Goal: Register for event/course

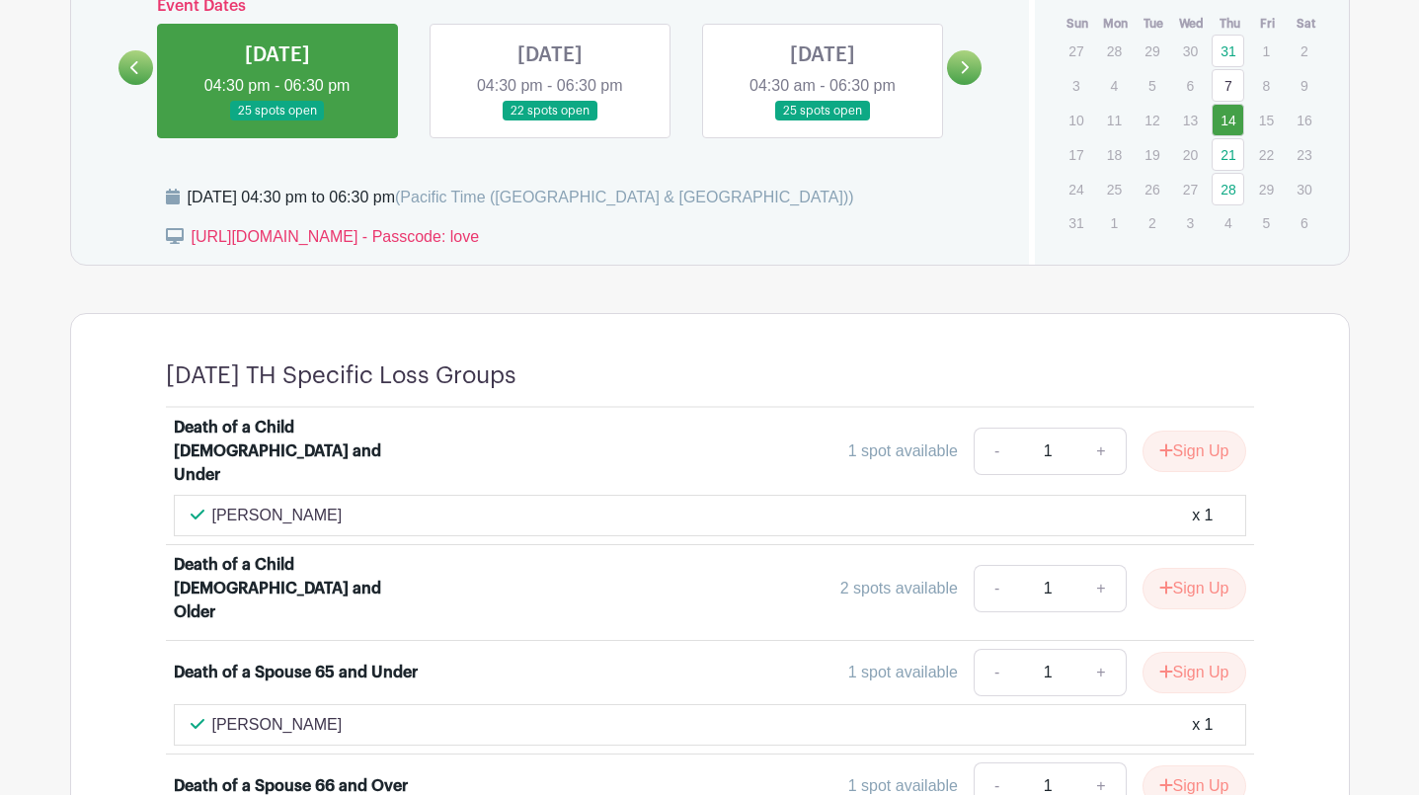
scroll to position [924, 0]
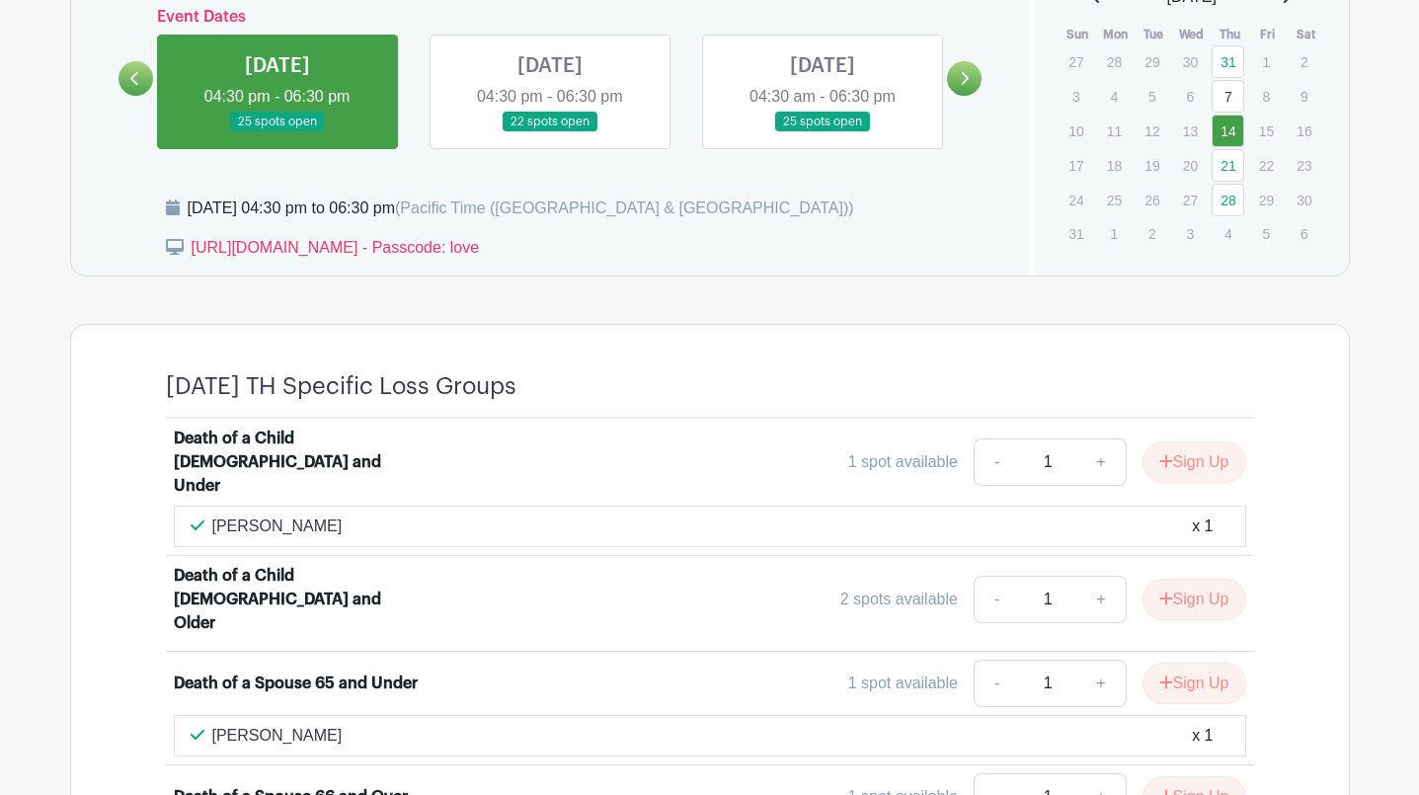
click at [550, 132] on link at bounding box center [550, 132] width 0 height 0
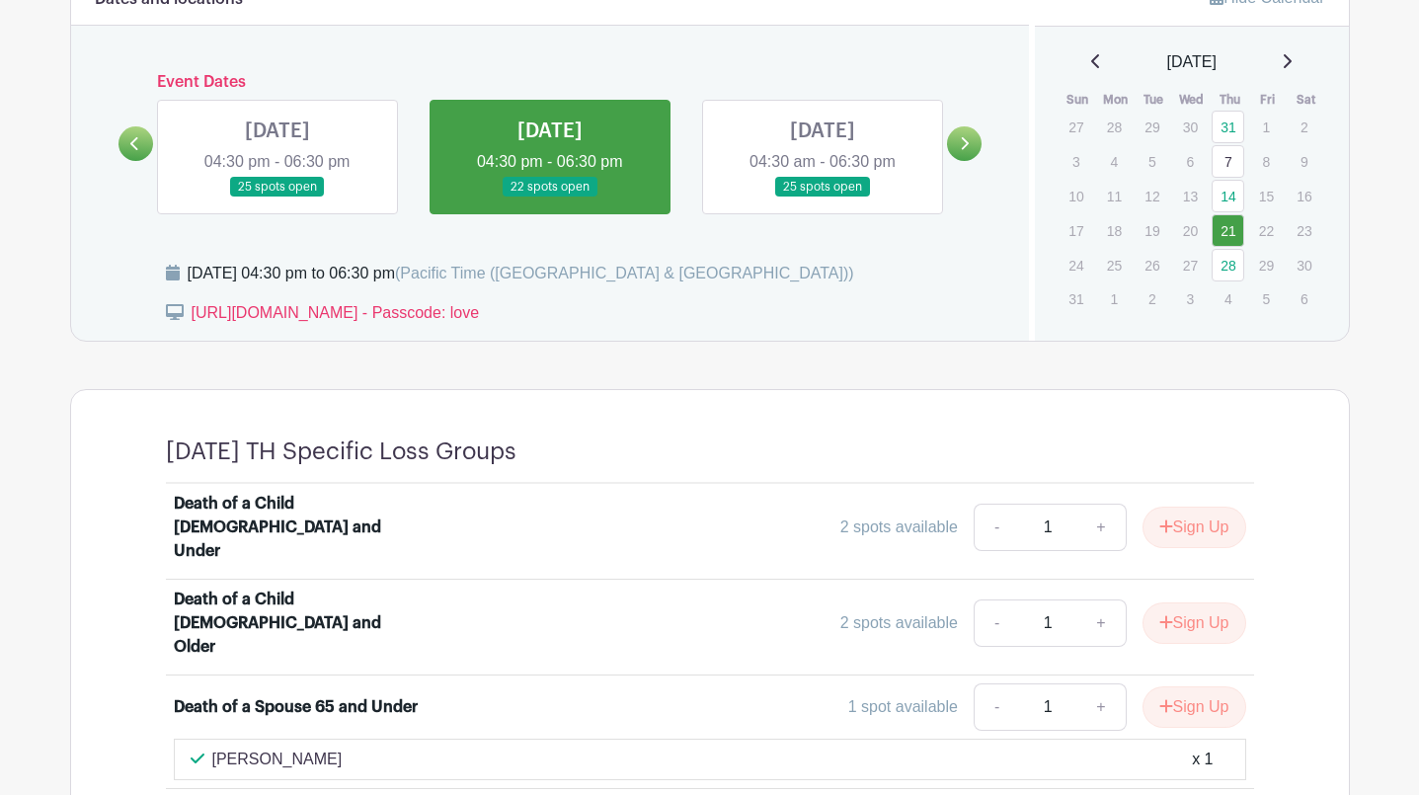
scroll to position [829, 0]
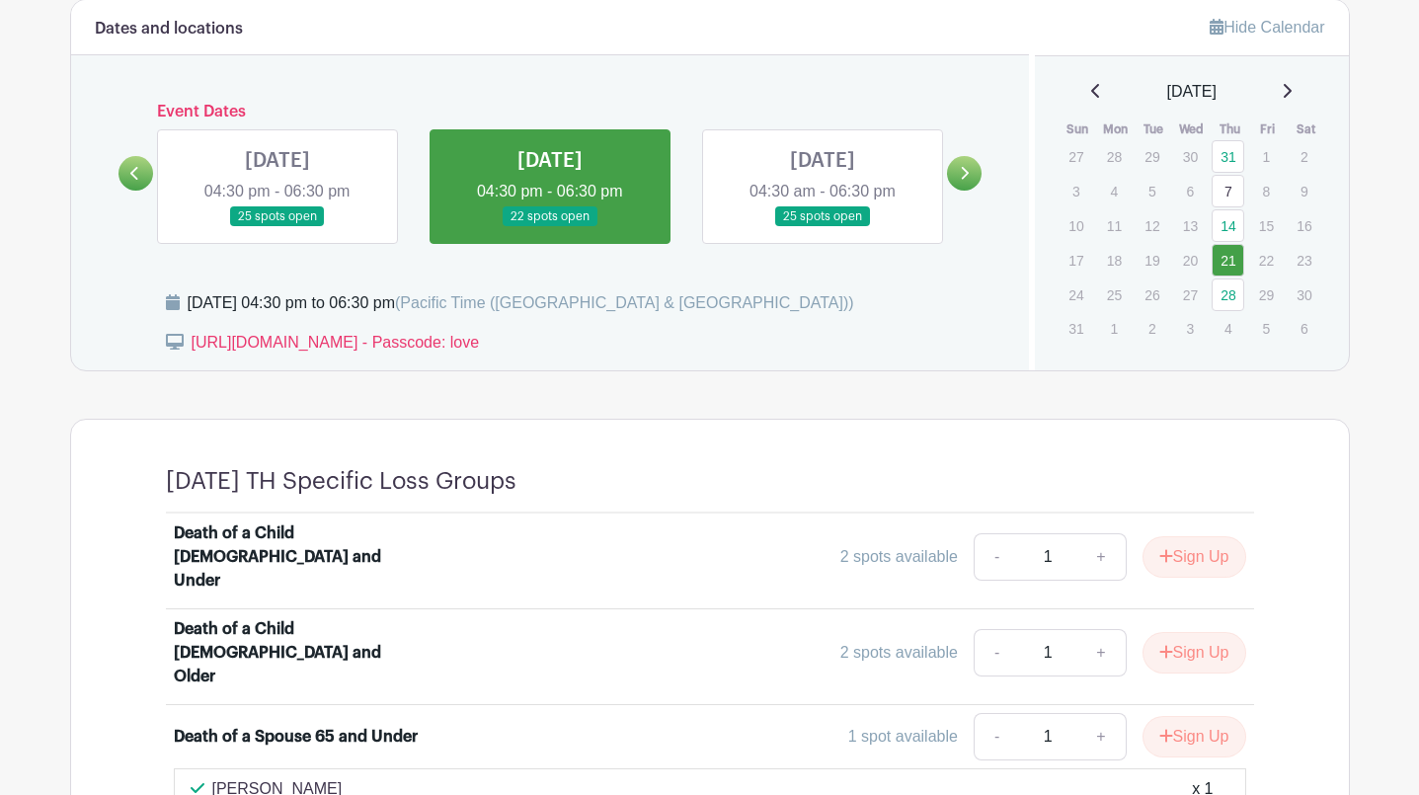
click at [823, 227] on link at bounding box center [823, 227] width 0 height 0
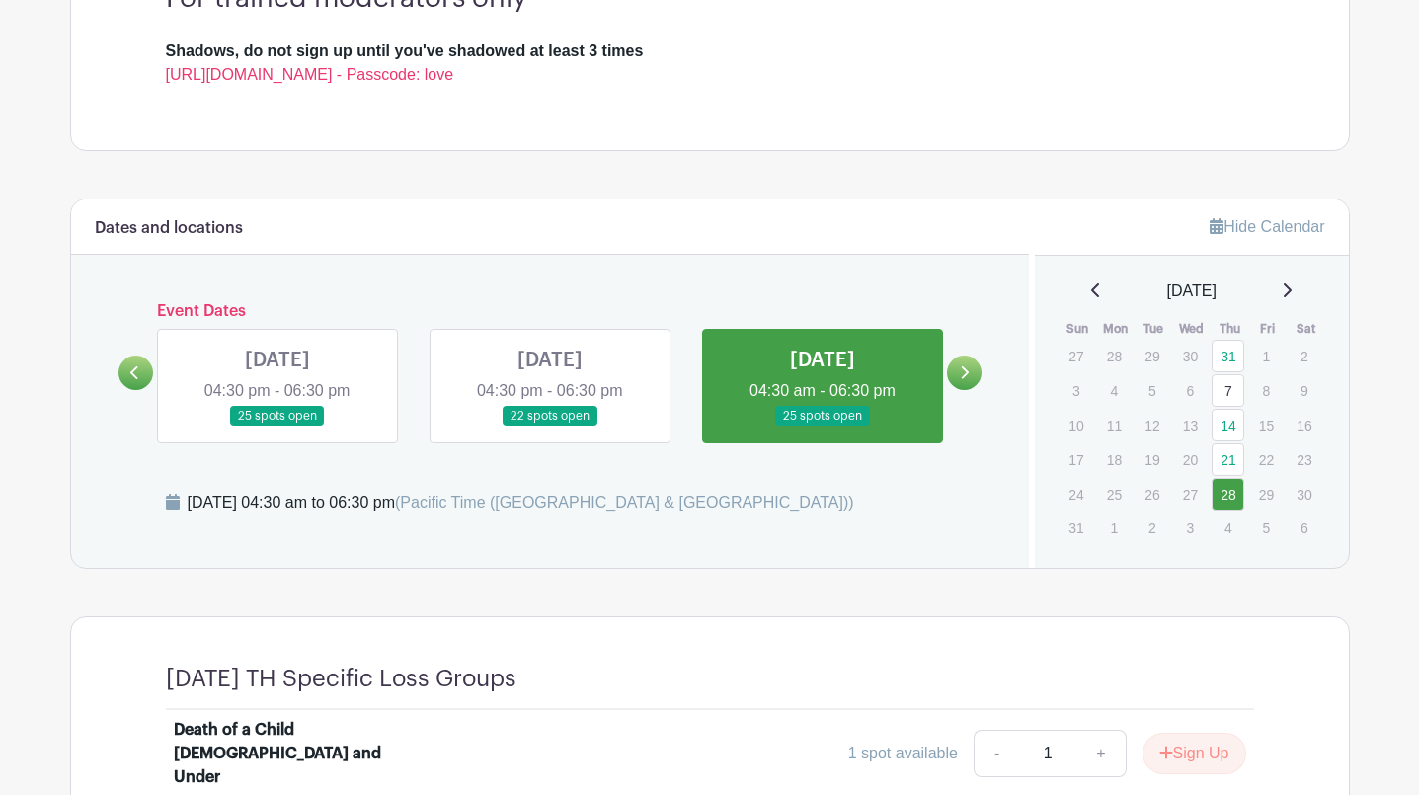
scroll to position [629, 0]
click at [956, 373] on link at bounding box center [964, 373] width 35 height 35
click at [963, 369] on icon at bounding box center [964, 373] width 9 height 15
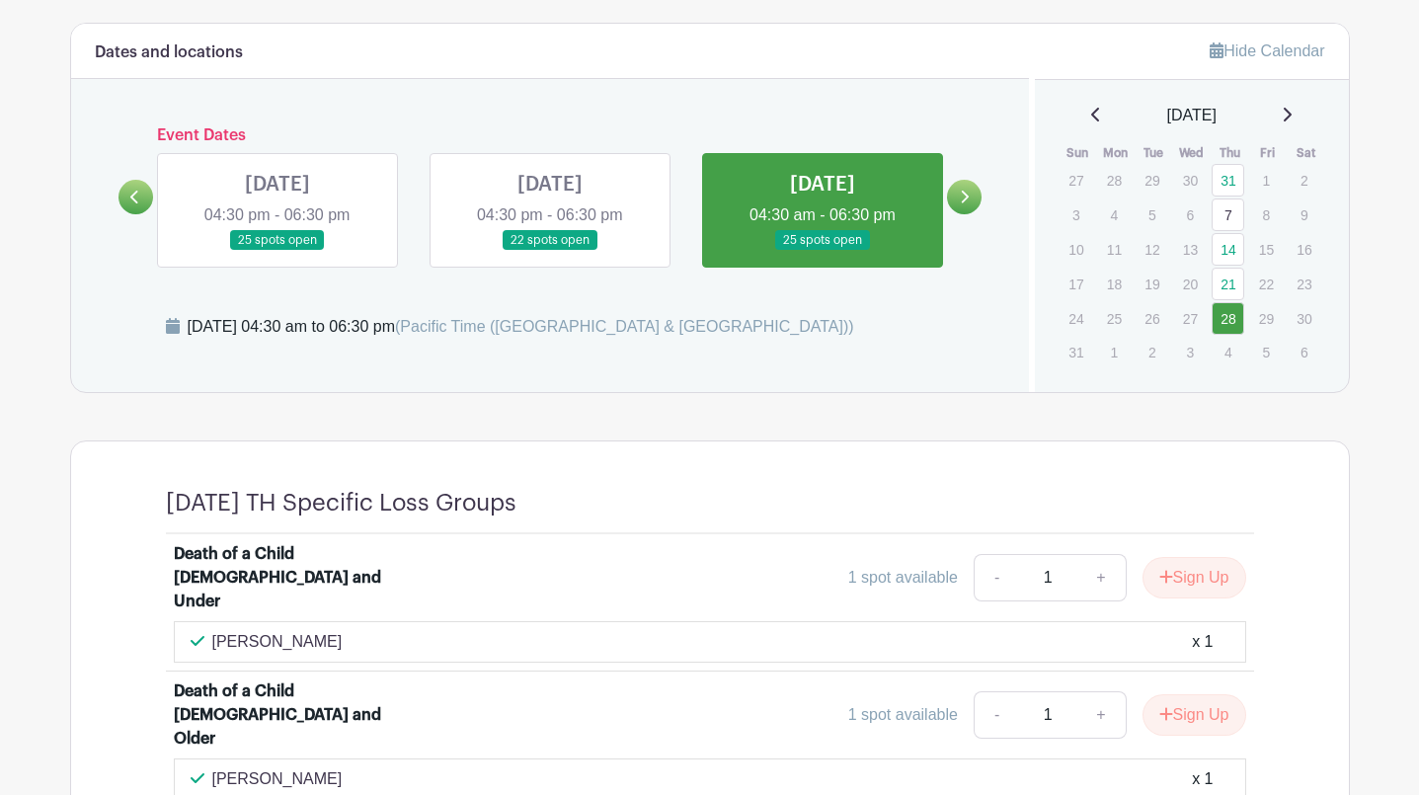
scroll to position [797, 0]
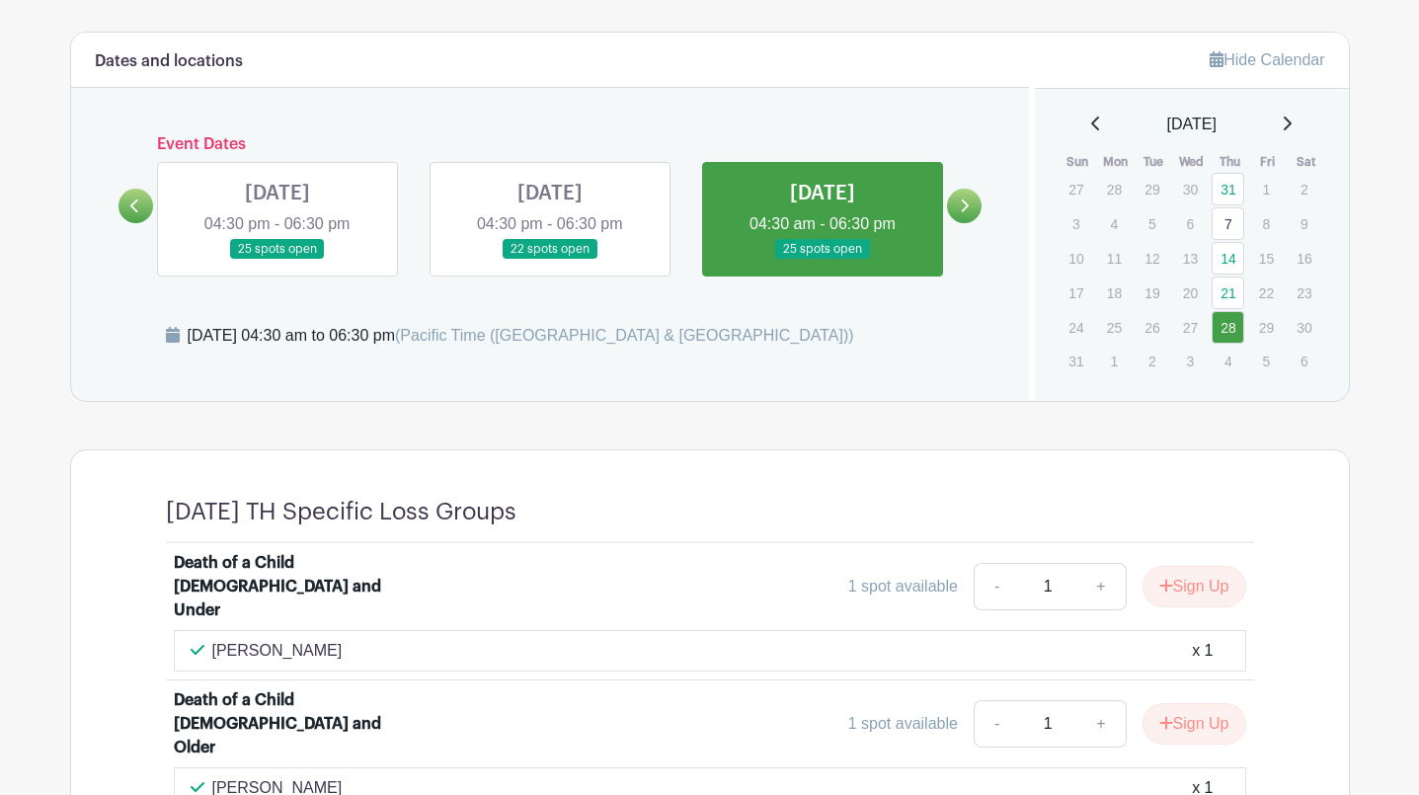
click at [550, 260] on link at bounding box center [550, 260] width 0 height 0
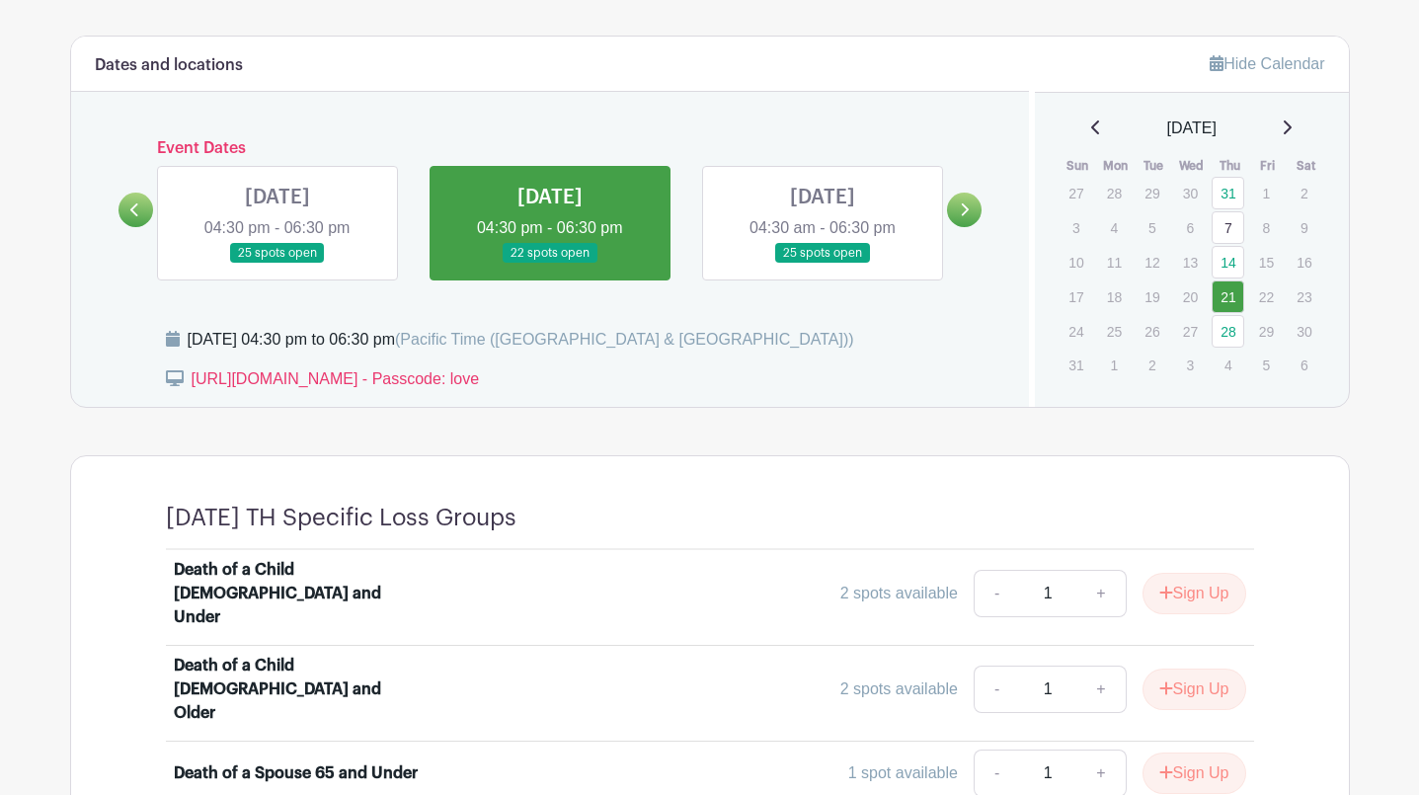
scroll to position [733, 0]
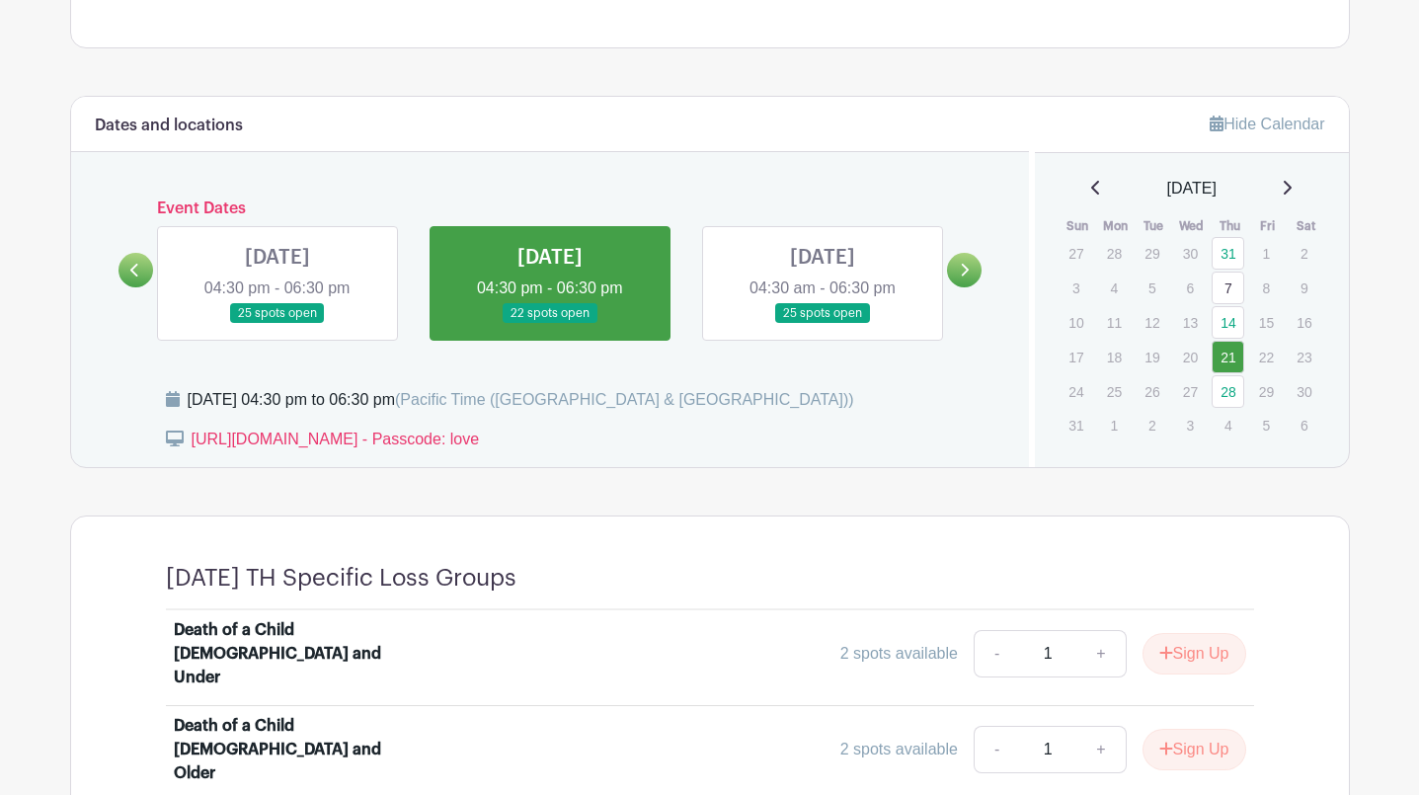
click at [277, 324] on link at bounding box center [277, 324] width 0 height 0
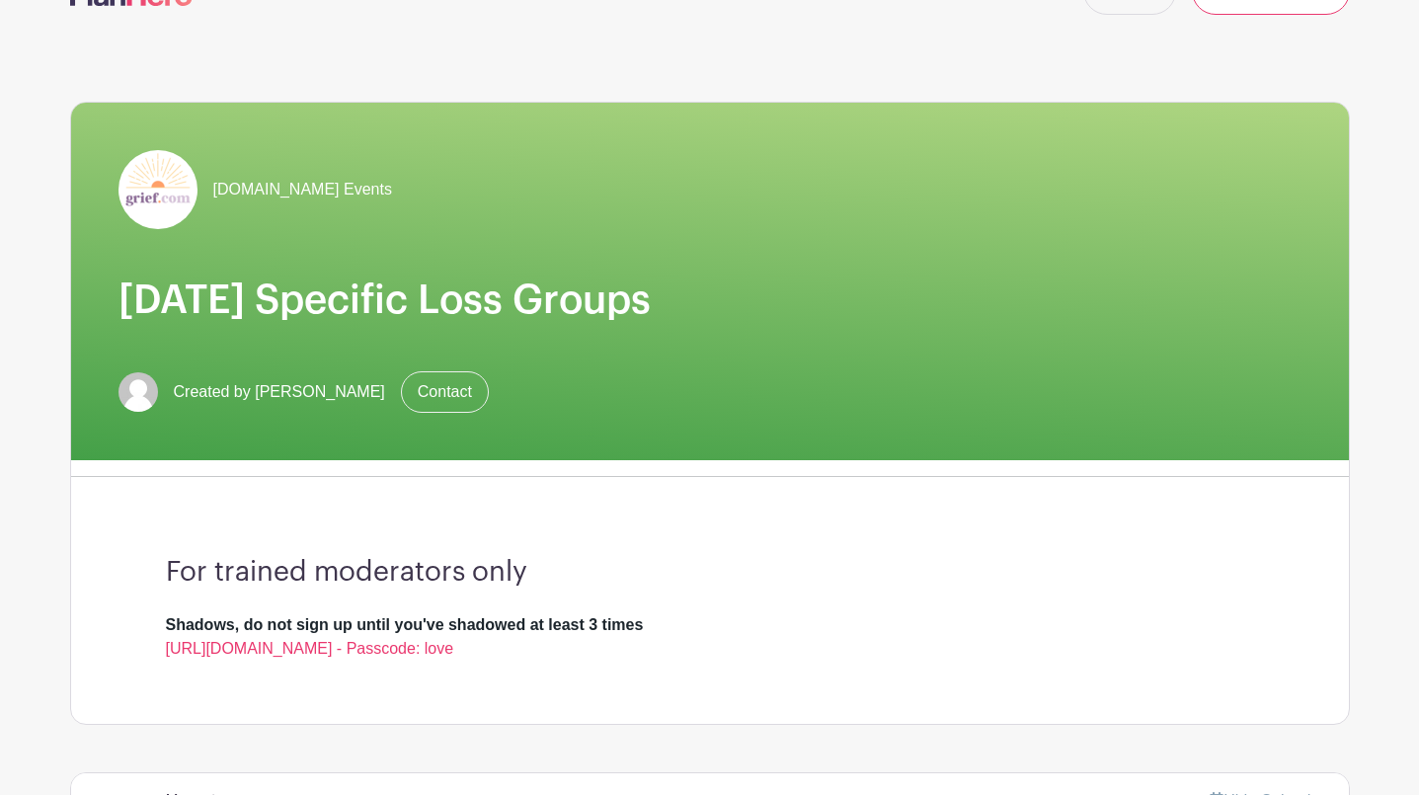
scroll to position [55, 0]
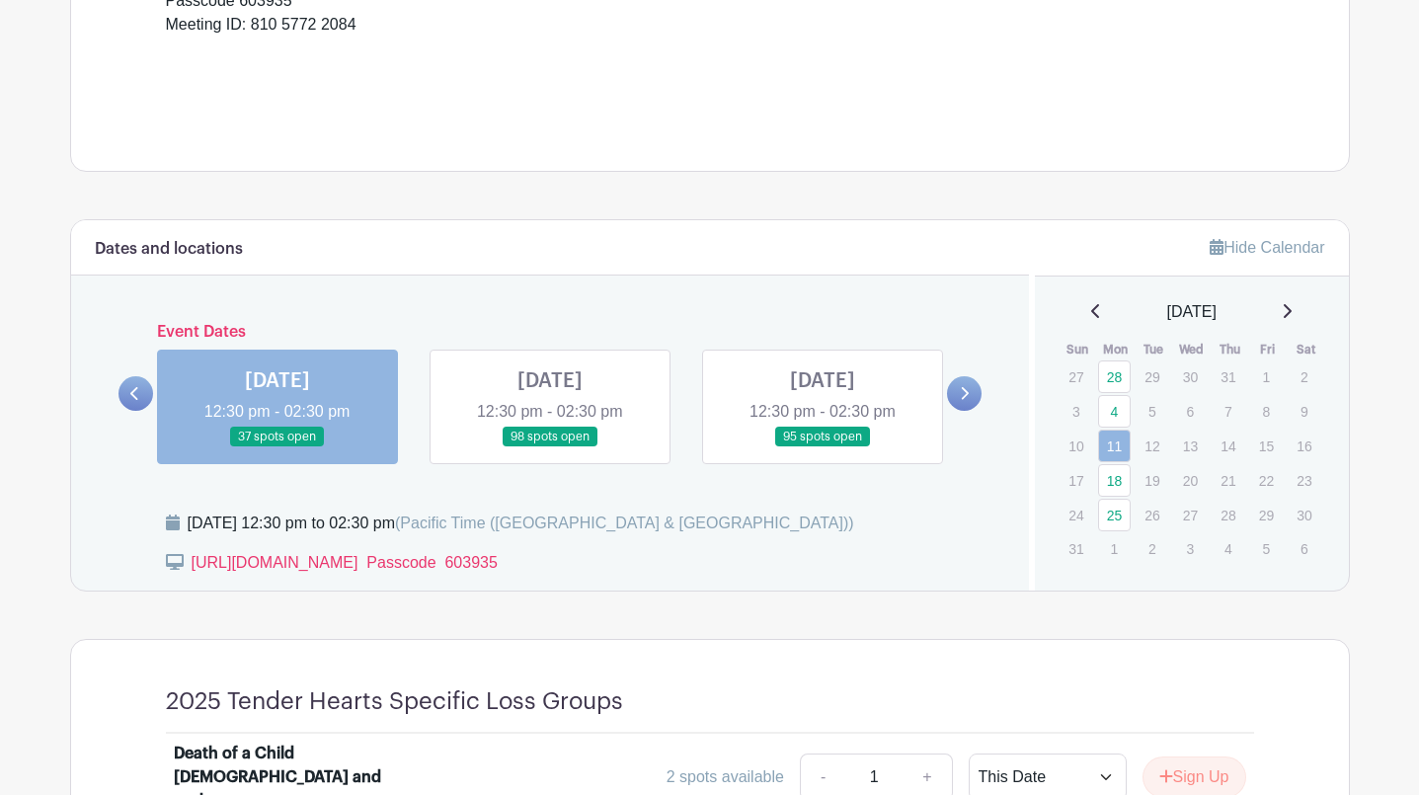
scroll to position [750, 0]
click at [550, 446] on link at bounding box center [550, 446] width 0 height 0
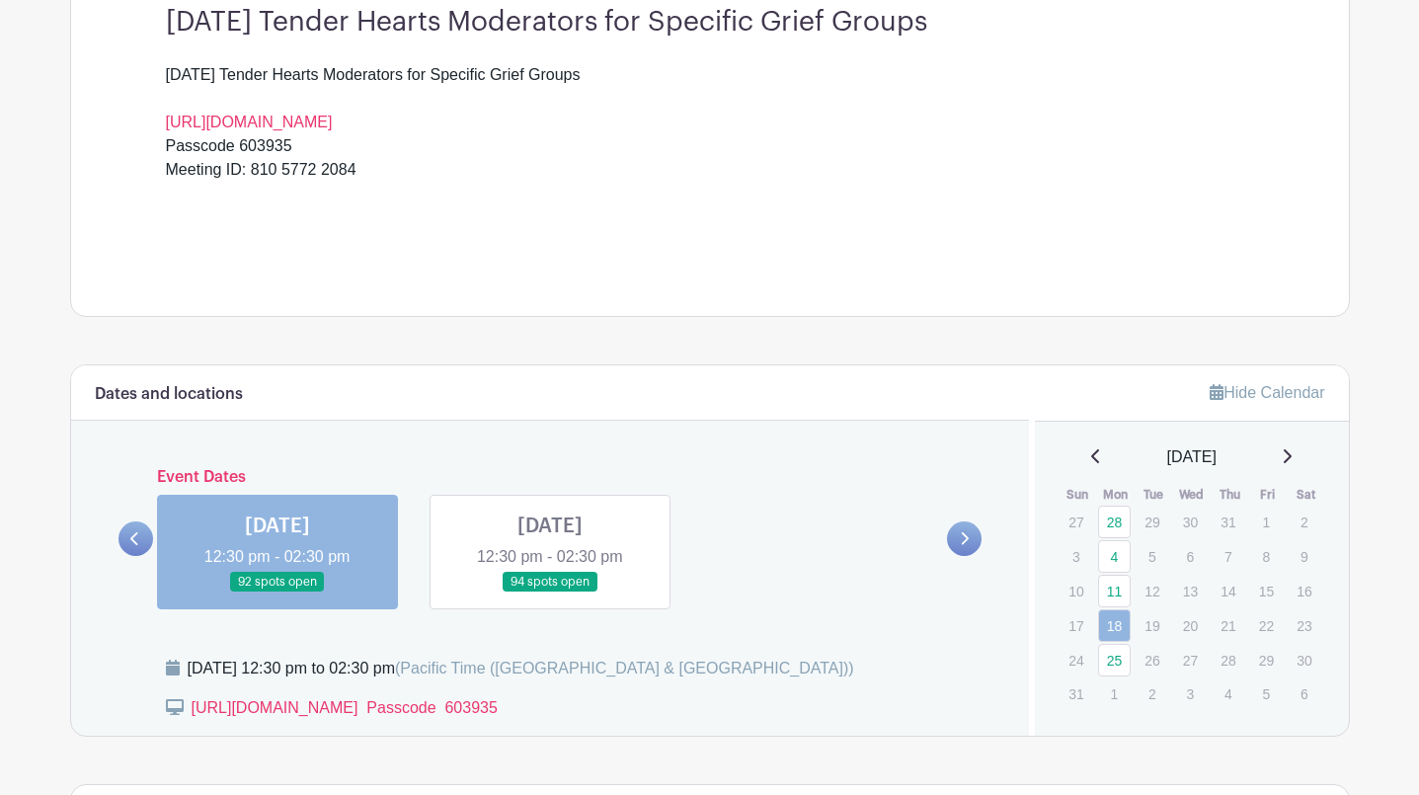
scroll to position [610, 0]
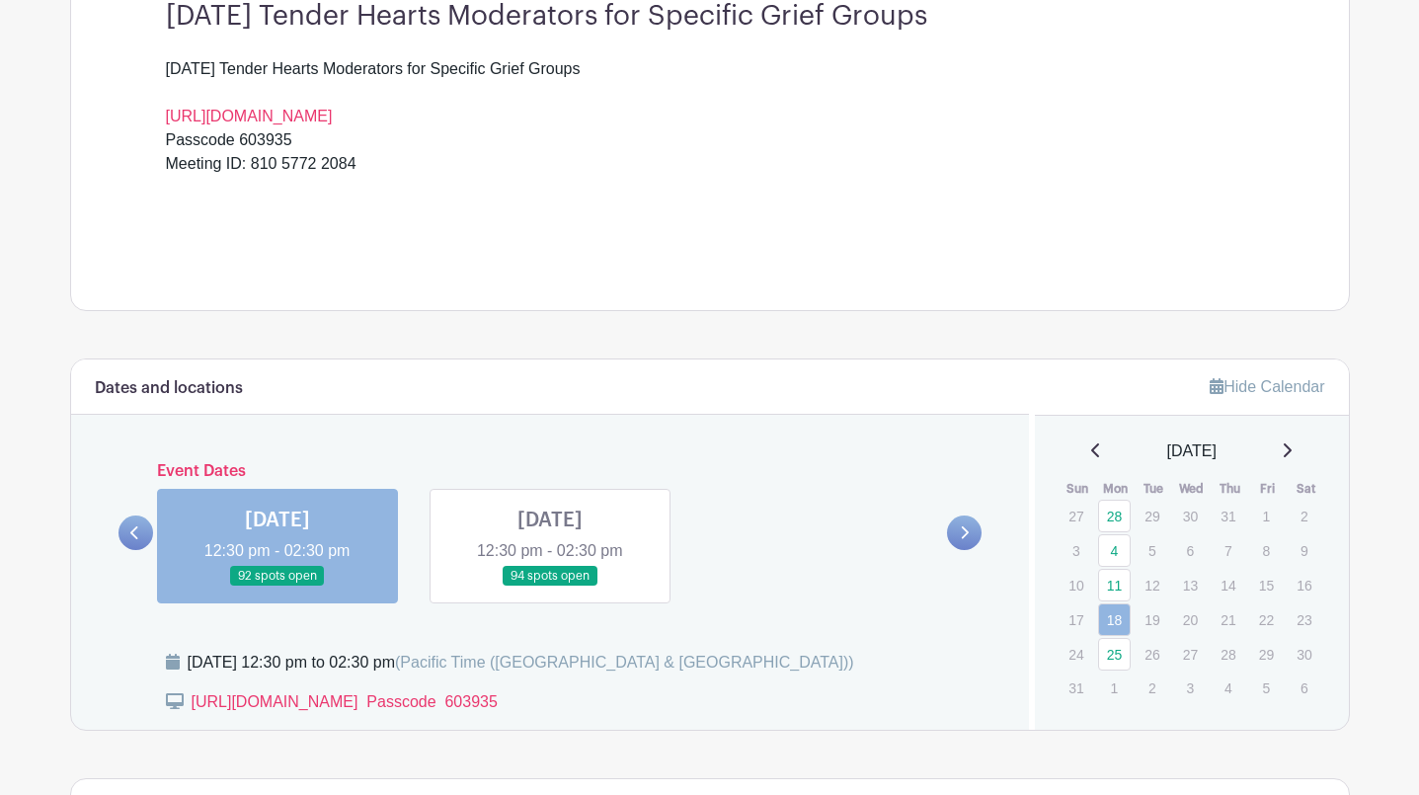
click at [550, 587] on link at bounding box center [550, 587] width 0 height 0
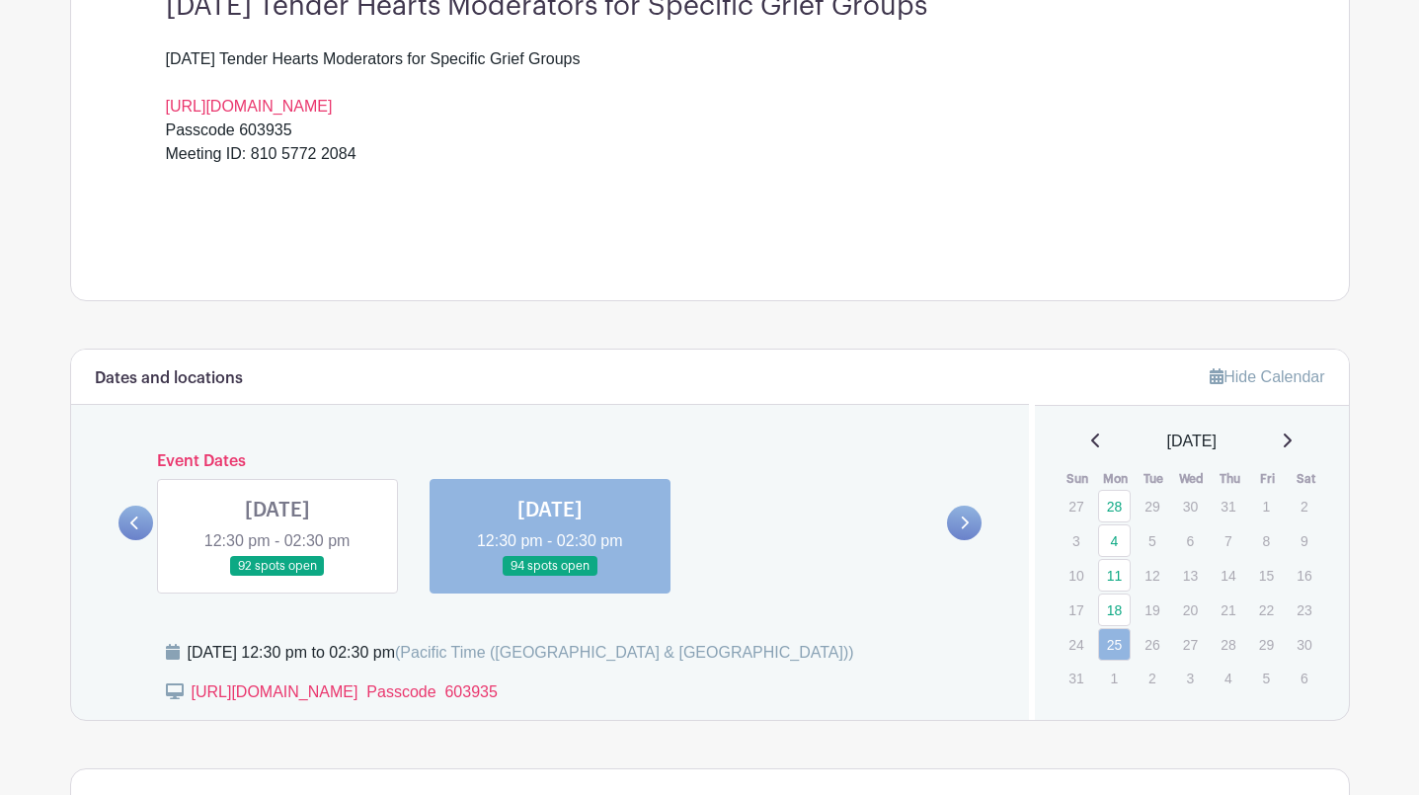
scroll to position [669, 0]
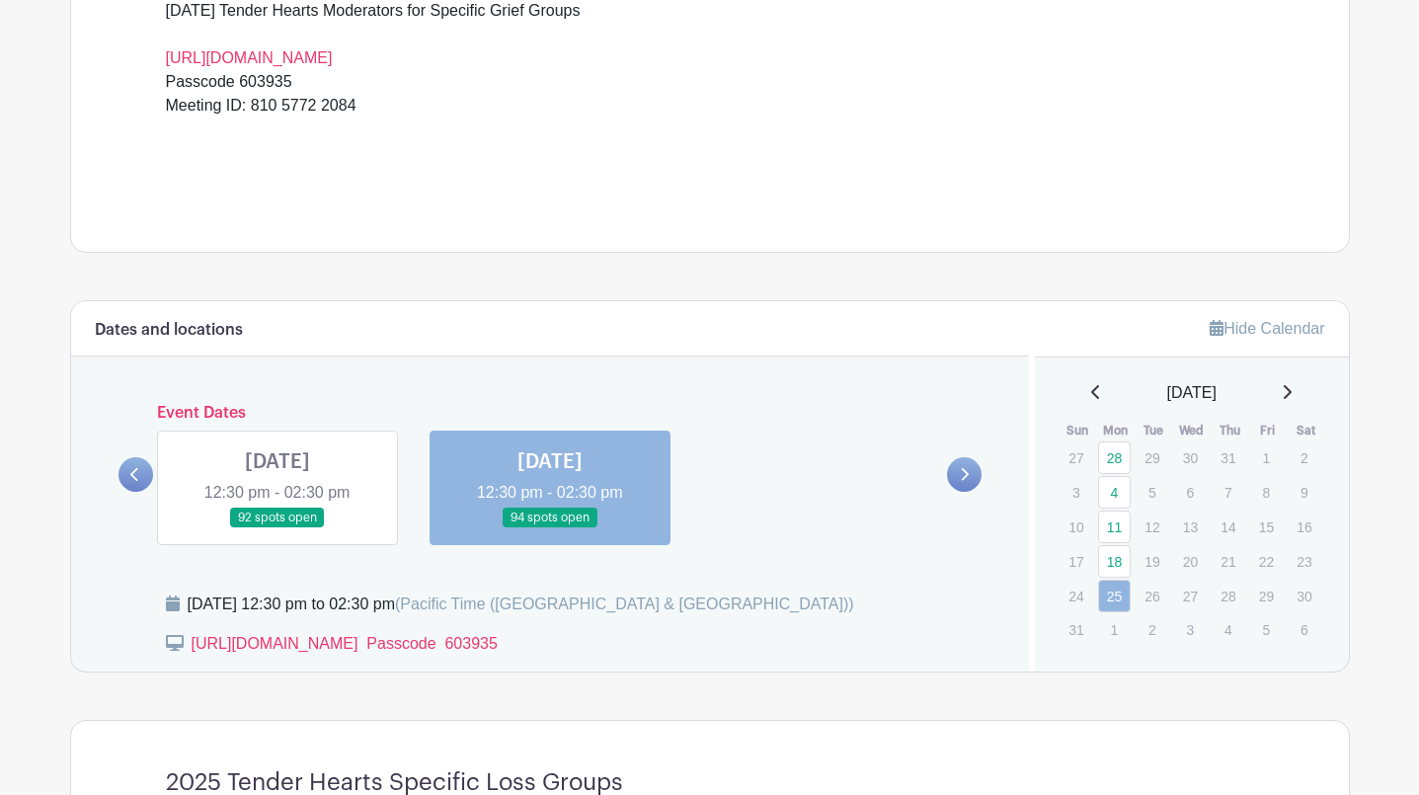
click at [127, 473] on link at bounding box center [135, 474] width 35 height 35
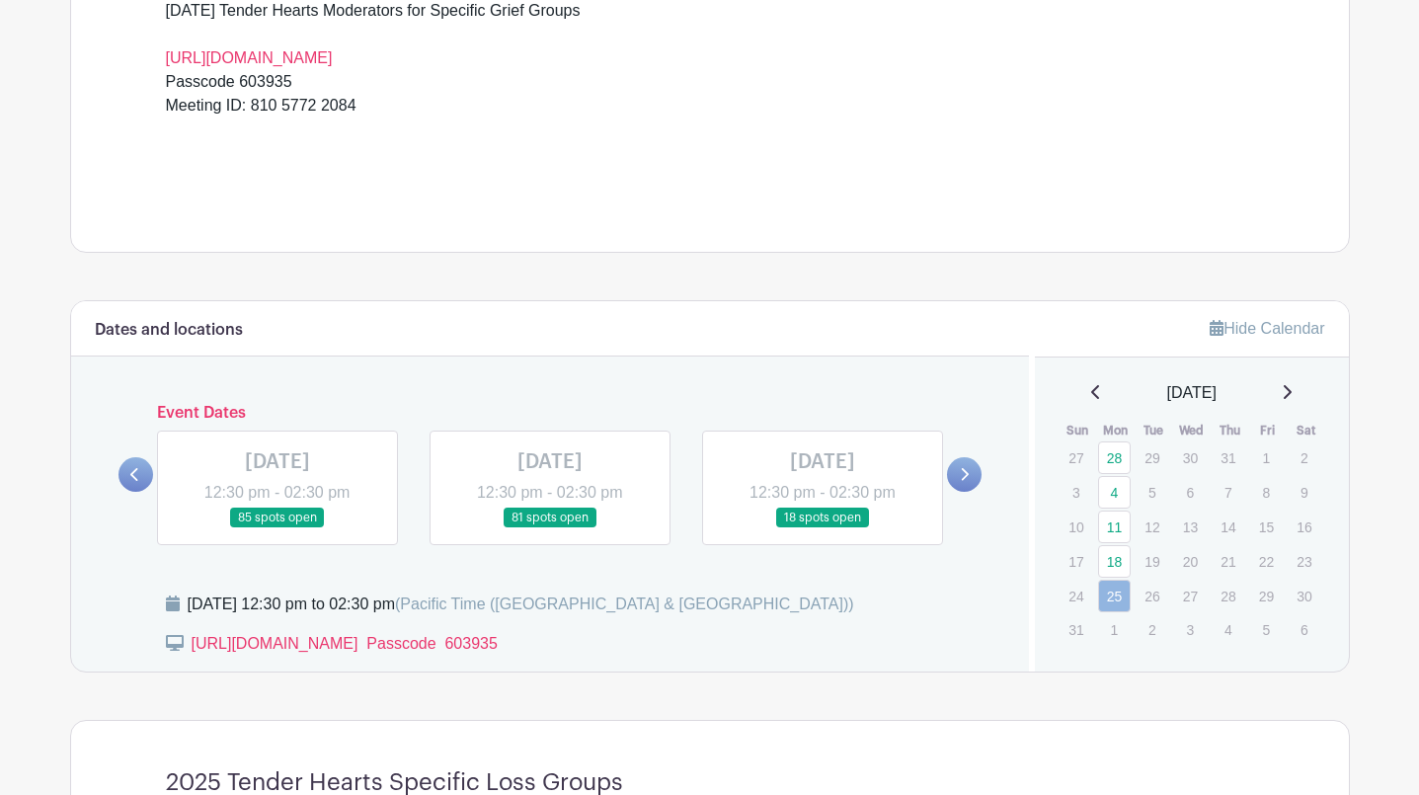
click at [823, 528] on link at bounding box center [823, 528] width 0 height 0
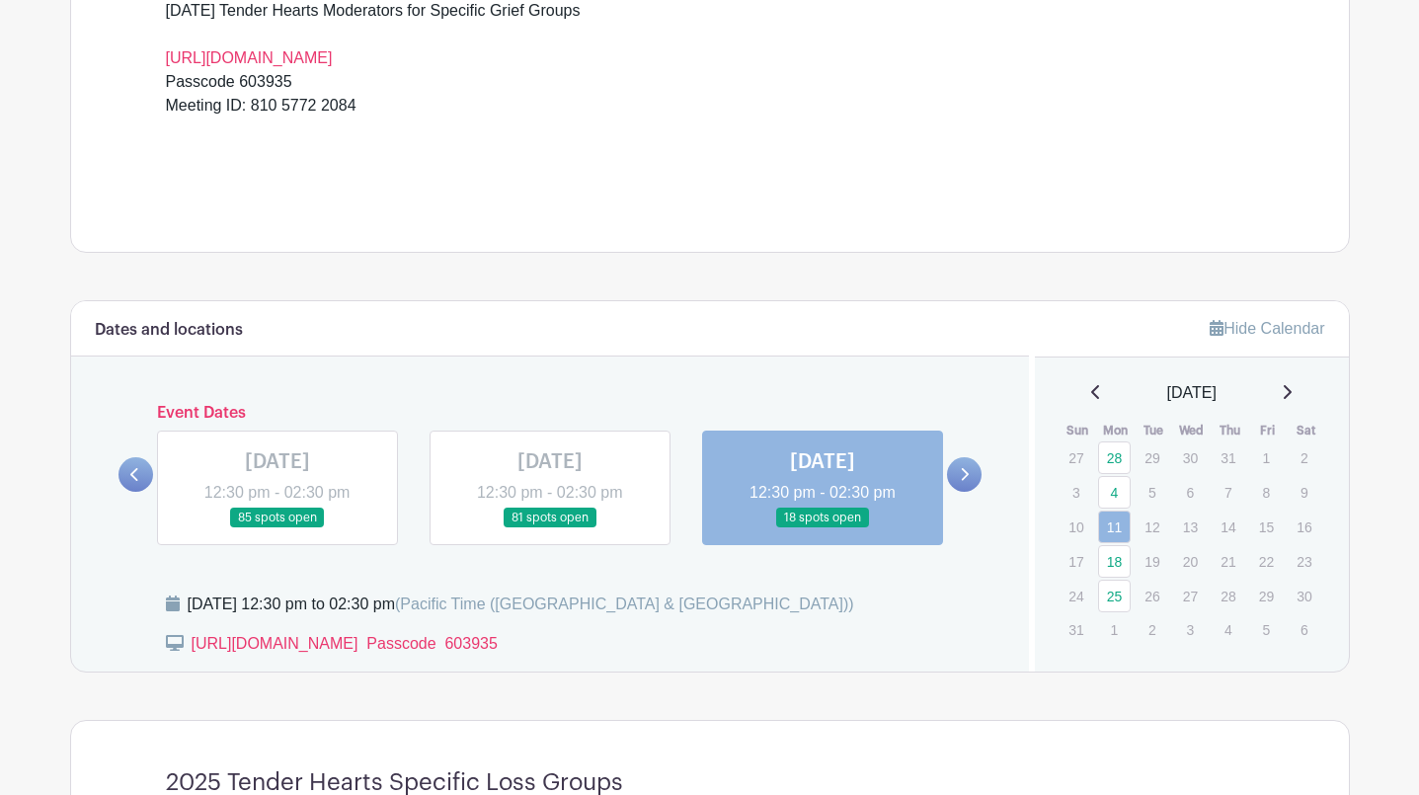
click at [959, 469] on link at bounding box center [964, 474] width 35 height 35
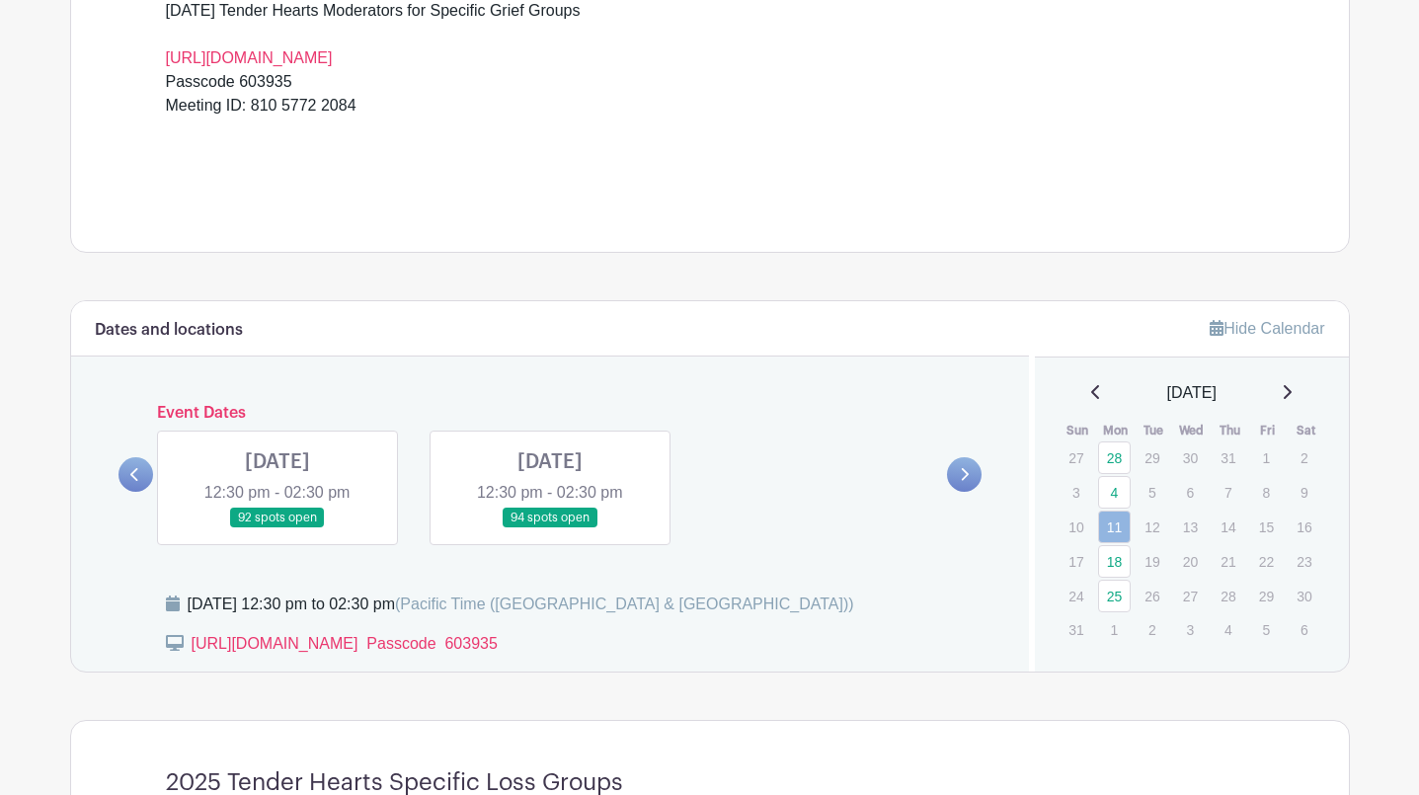
click at [143, 472] on link at bounding box center [135, 474] width 35 height 35
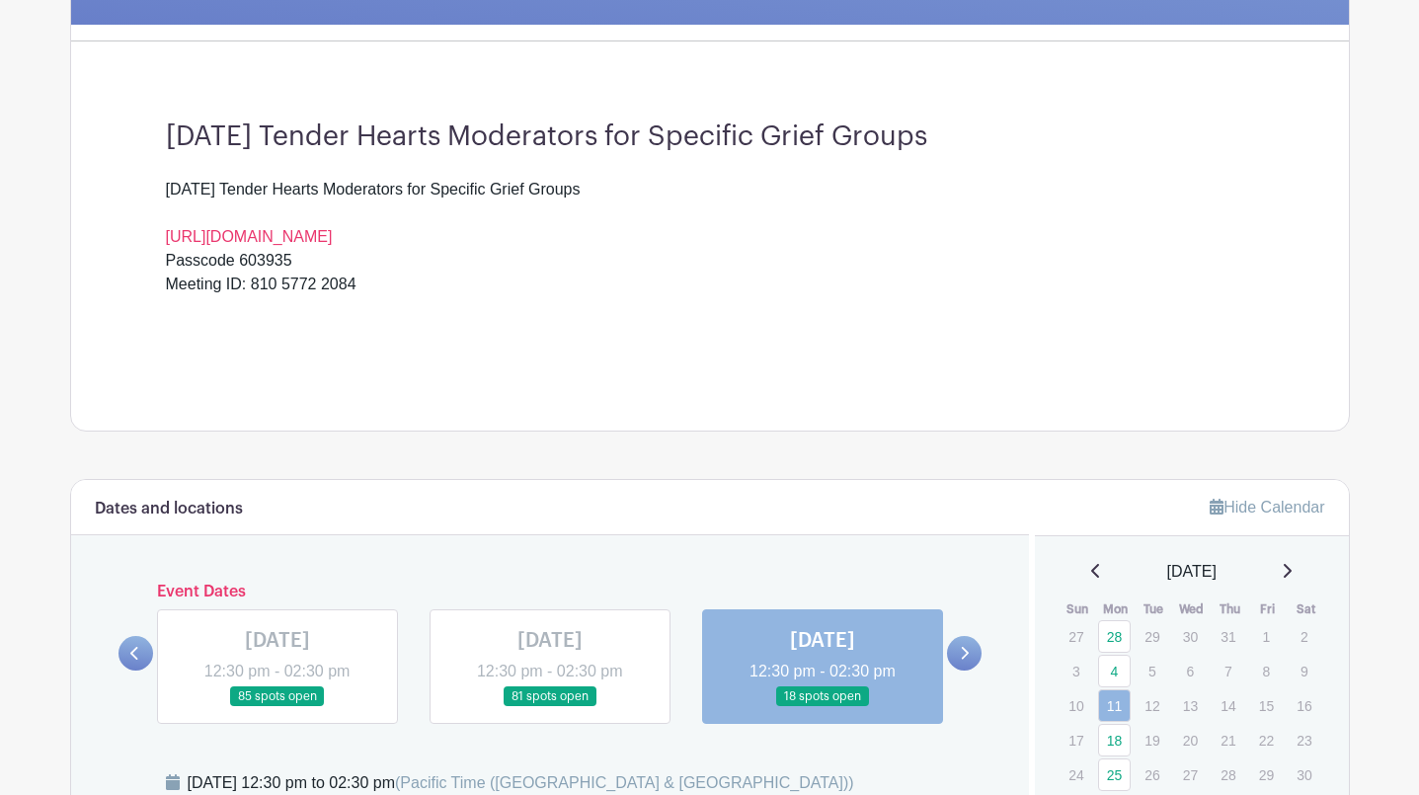
scroll to position [502, 0]
